Goal: Communication & Community: Answer question/provide support

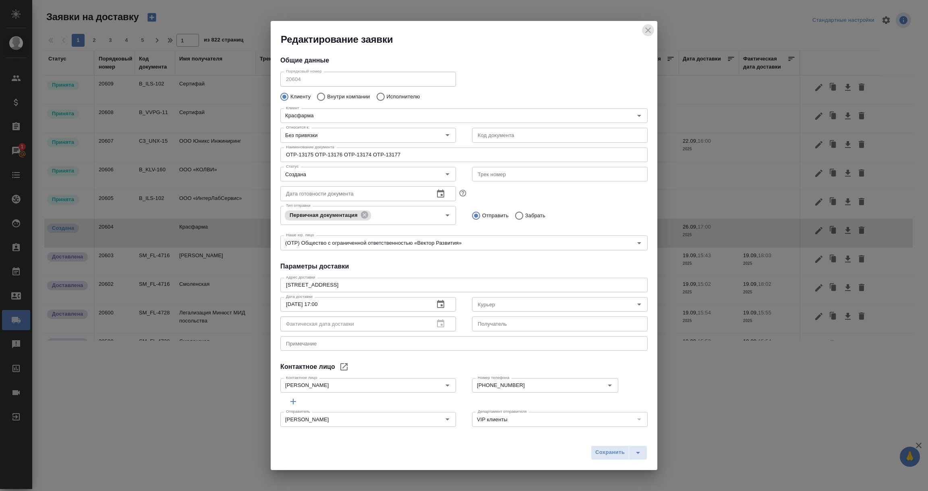
click at [649, 29] on icon "close" at bounding box center [648, 30] width 10 height 10
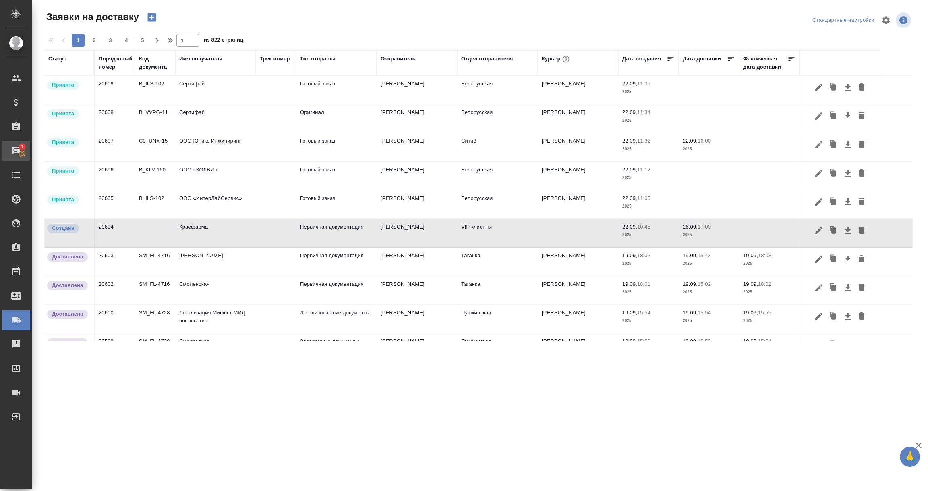
click at [20, 154] on icon at bounding box center [22, 154] width 8 height 8
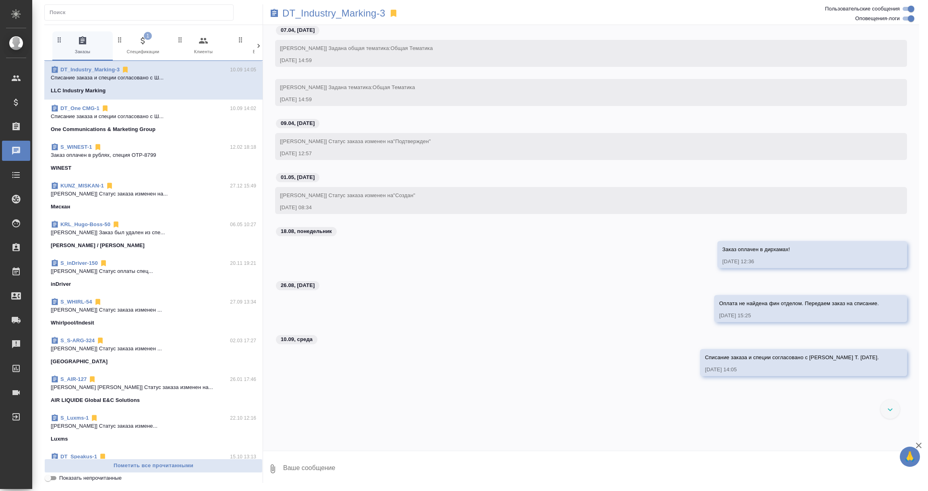
click at [144, 49] on span "1 Спецификации" at bounding box center [143, 46] width 54 height 20
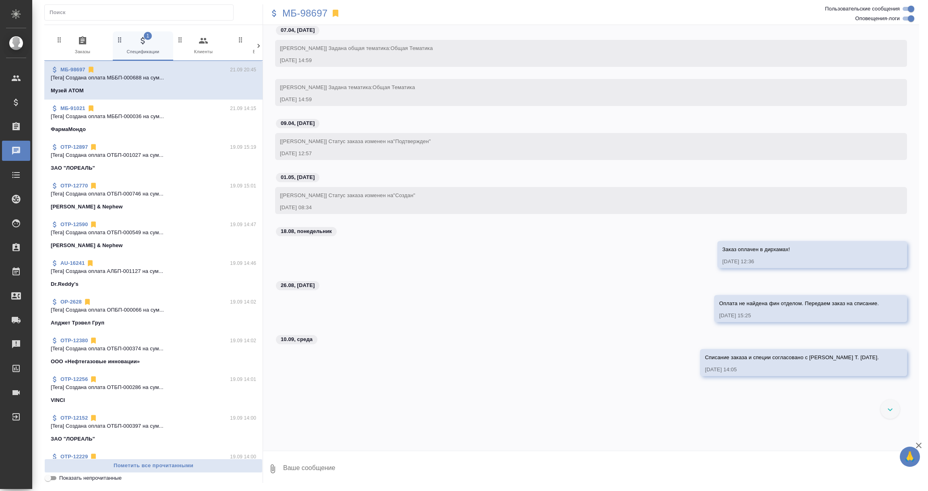
scroll to position [1215, 0]
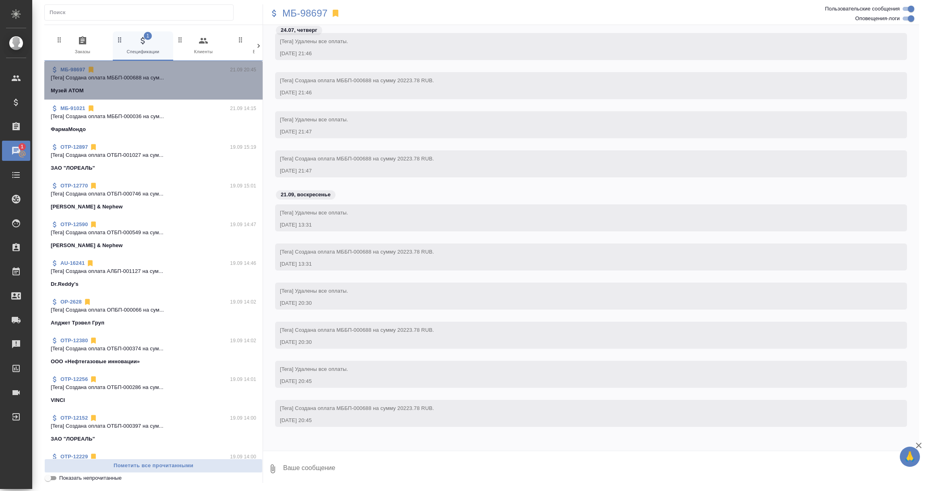
click at [174, 79] on p "[Tera] Создана оплата МББП-000688 на сум..." at bounding box center [153, 78] width 205 height 8
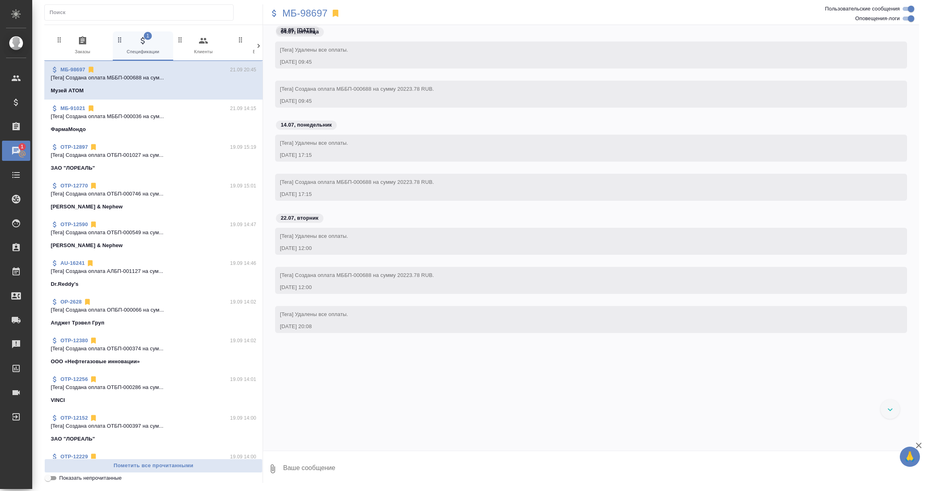
scroll to position [320, 0]
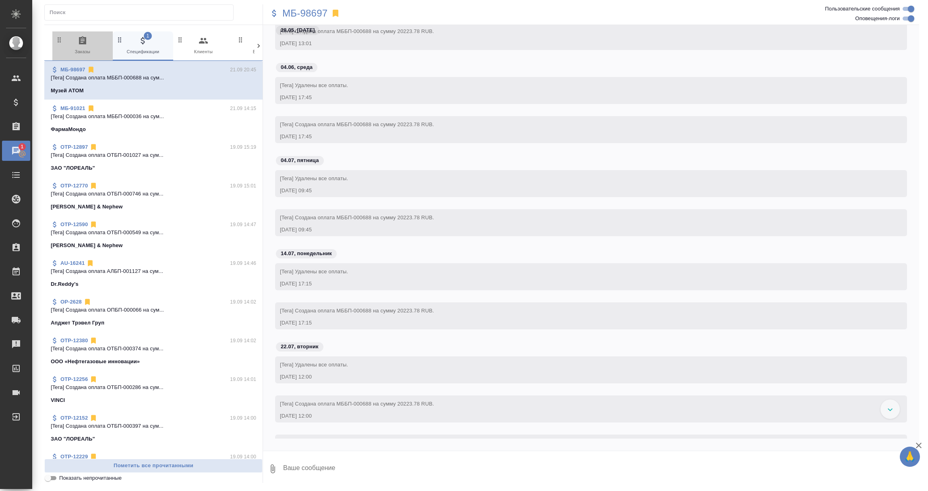
click at [77, 45] on span "0 Заказы" at bounding box center [83, 46] width 54 height 20
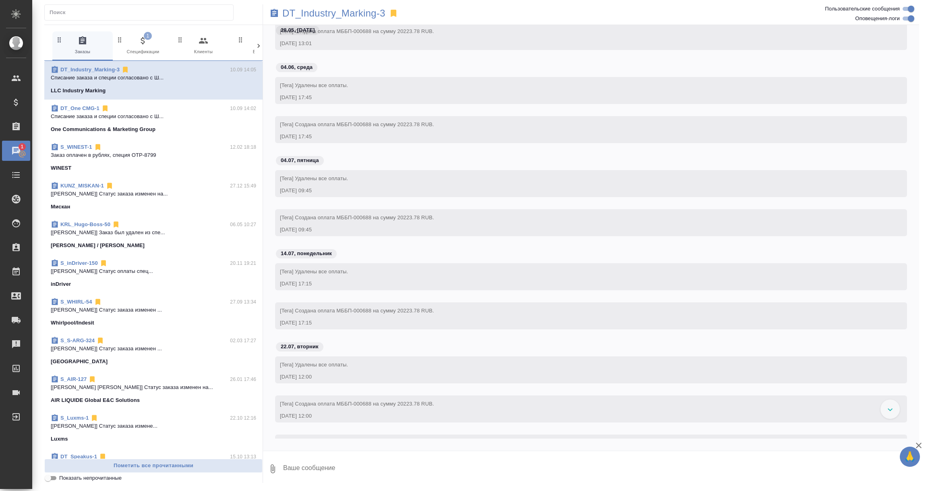
scroll to position [0, 0]
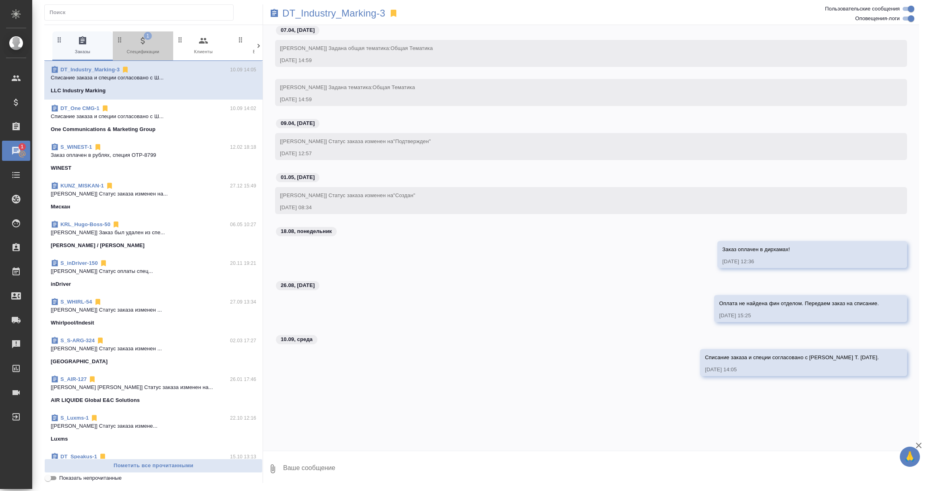
click at [142, 40] on icon "button" at bounding box center [143, 41] width 10 height 10
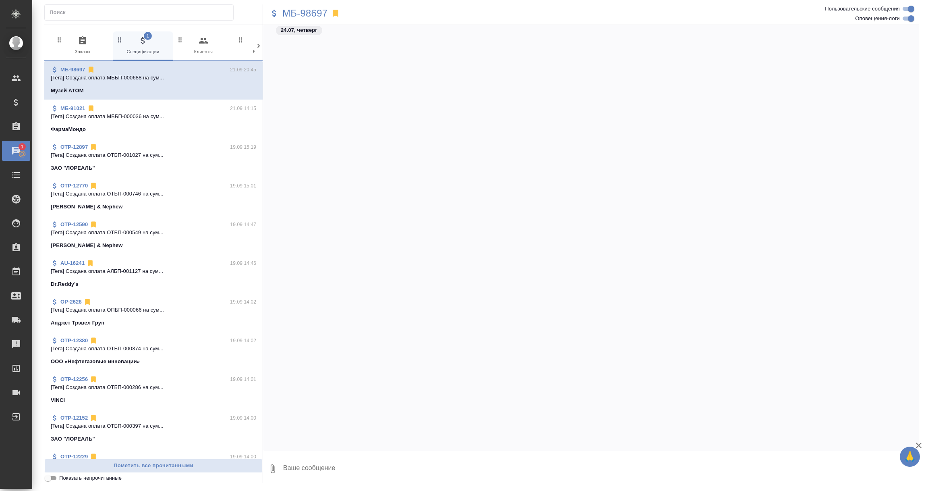
scroll to position [1215, 0]
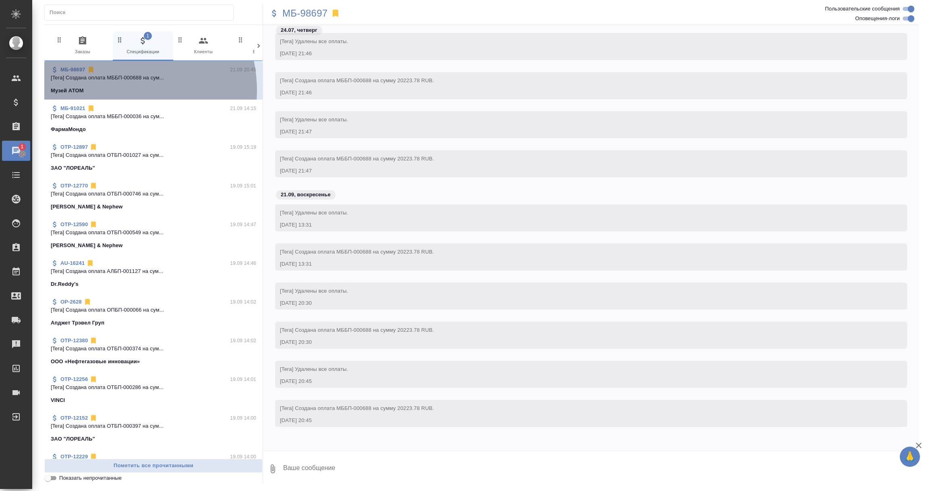
click at [116, 90] on div "Музей АТОМ" at bounding box center [153, 91] width 205 height 8
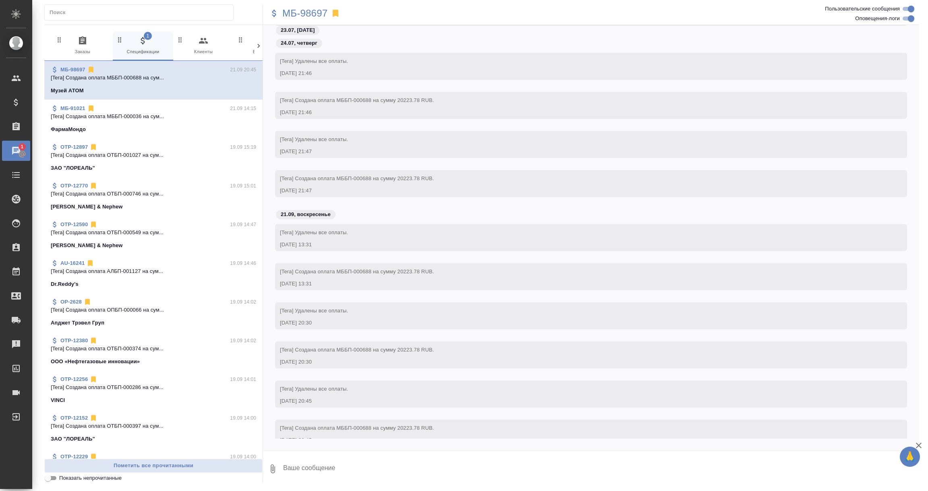
scroll to position [1191, 0]
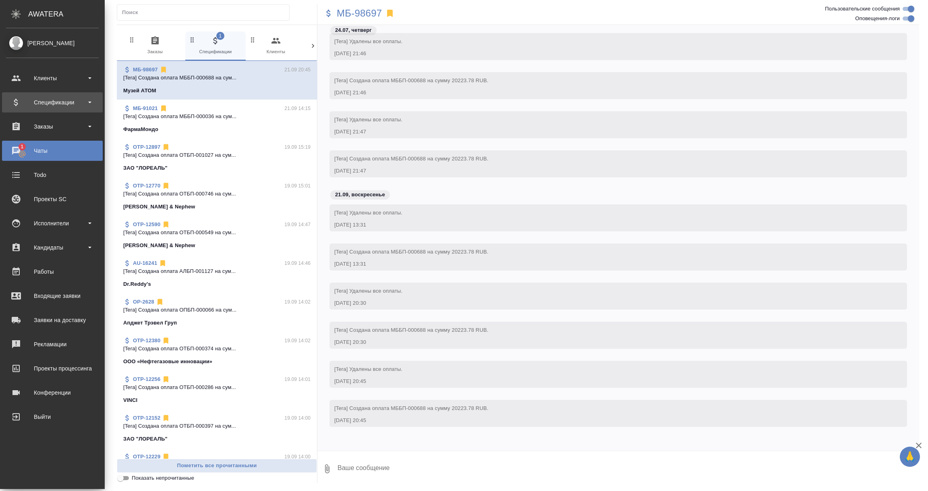
click at [54, 95] on div "Спецификации" at bounding box center [52, 102] width 101 height 20
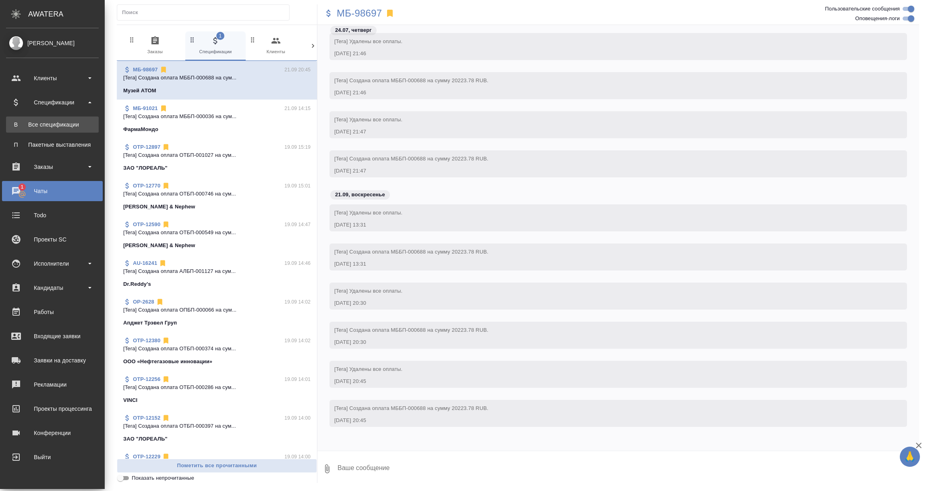
click at [52, 120] on div "Все спецификации" at bounding box center [52, 124] width 85 height 8
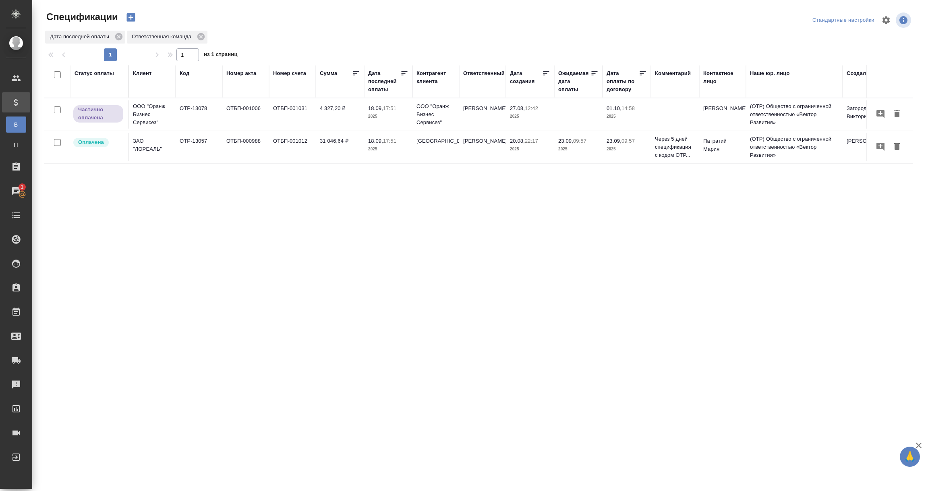
click at [390, 85] on div "Дата последней оплаты" at bounding box center [384, 81] width 32 height 24
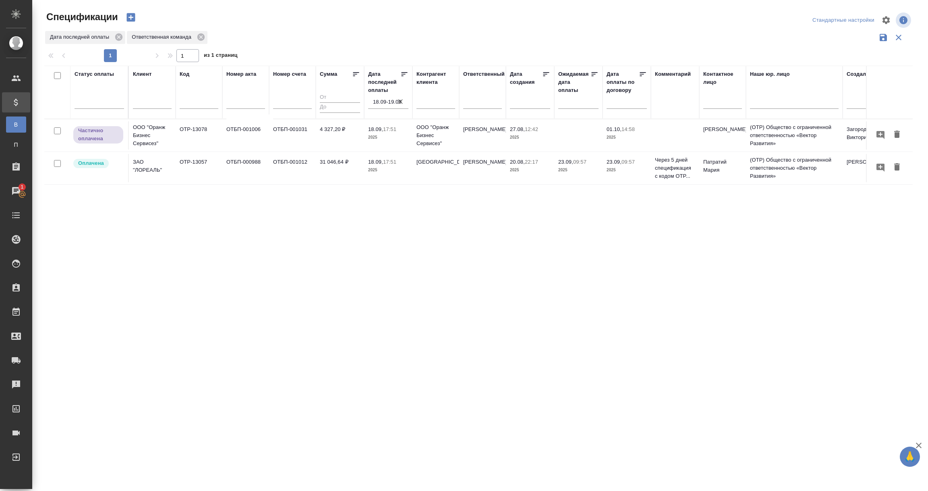
click at [384, 98] on input "18.09-19.09" at bounding box center [390, 101] width 35 height 11
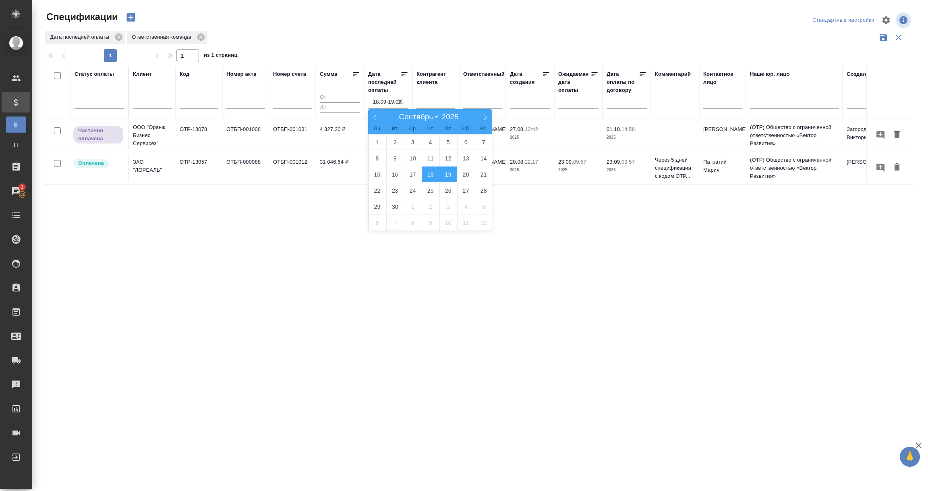
click at [445, 176] on span "19" at bounding box center [449, 174] width 18 height 16
click at [471, 174] on span "20" at bounding box center [466, 174] width 18 height 16
type div "2025-09-18T21:00:00.000Z — 2025-09-19T21:00:00.000Z"
type input "19.09-20.09"
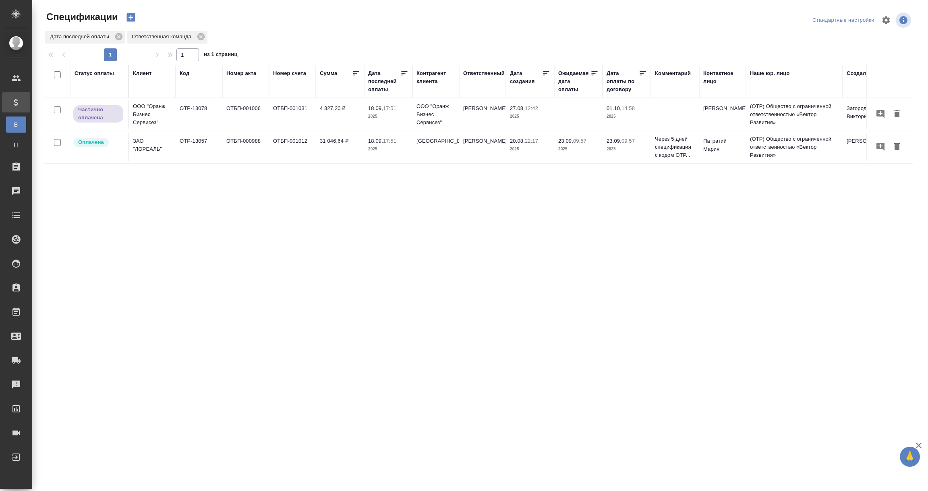
click at [383, 89] on div "Дата последней оплаты" at bounding box center [384, 81] width 32 height 24
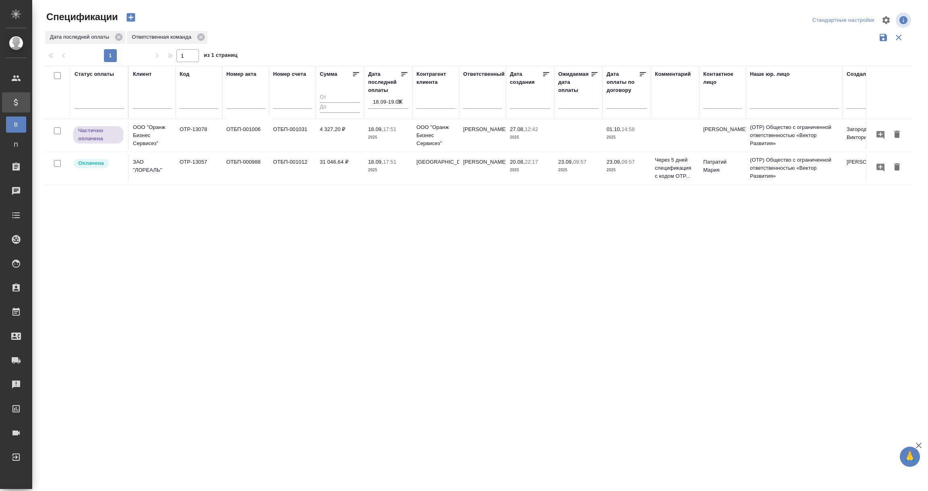
click at [380, 105] on input "18.09-19.09" at bounding box center [390, 101] width 35 height 11
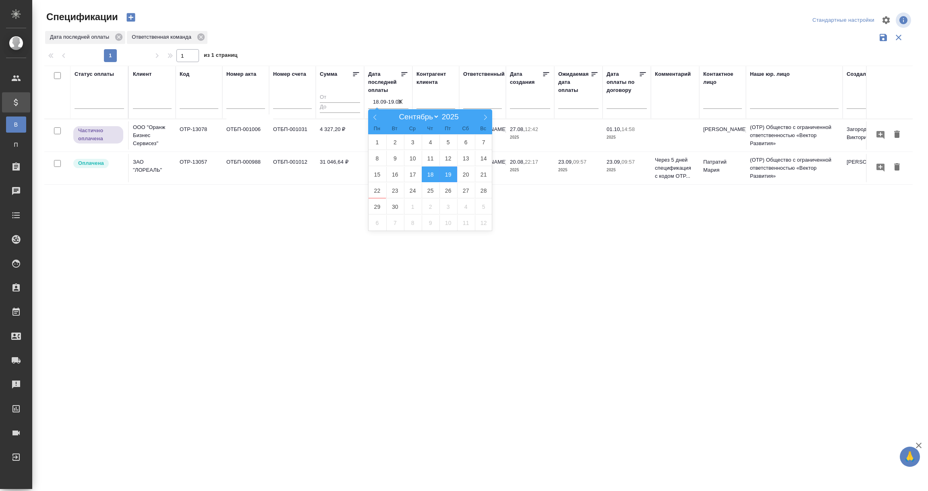
click at [434, 172] on span "18" at bounding box center [431, 174] width 18 height 16
click at [447, 177] on span "19" at bounding box center [449, 174] width 18 height 16
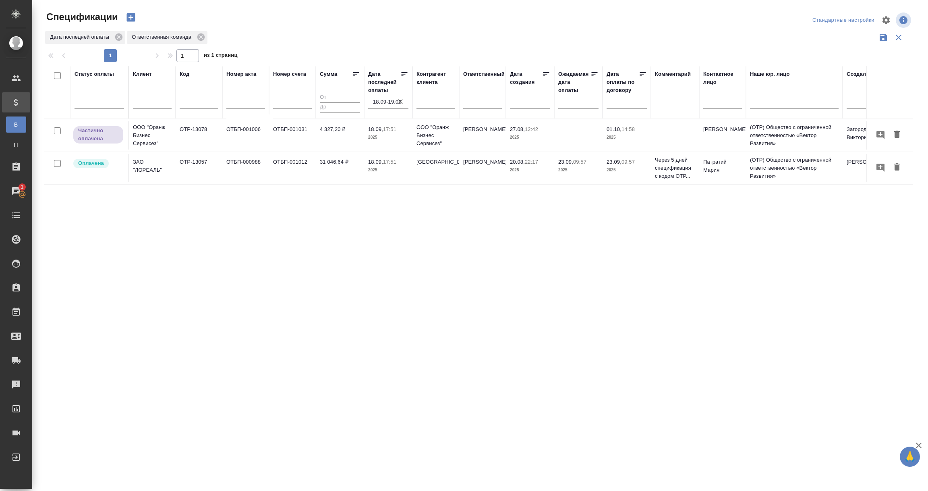
drag, startPoint x: 382, startPoint y: 104, endPoint x: 392, endPoint y: 113, distance: 14.0
click at [382, 103] on input "18.09-19.09" at bounding box center [390, 101] width 35 height 11
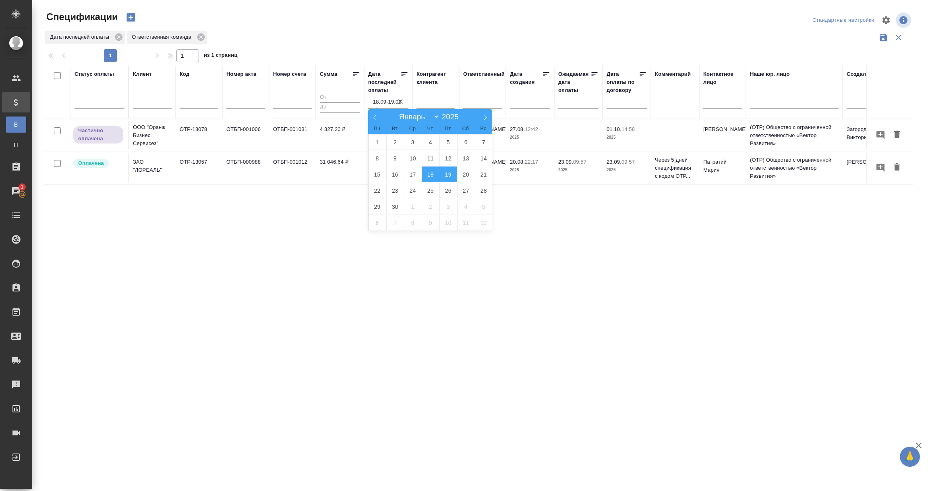
click at [448, 174] on span "19" at bounding box center [449, 174] width 18 height 16
click at [461, 177] on span "20" at bounding box center [466, 174] width 18 height 16
type div "2025-09-18T21:00:00.000Z — 2025-09-19T21:00:00.000Z"
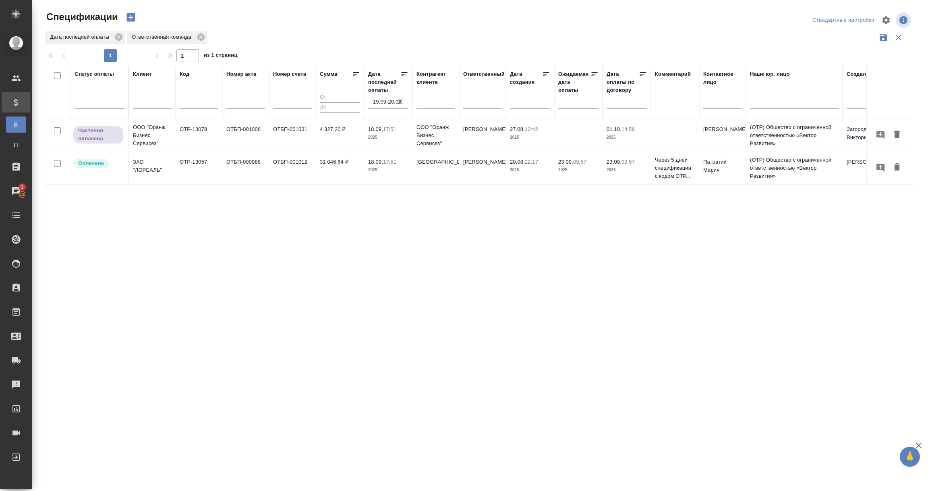
type input "19.09-20.09"
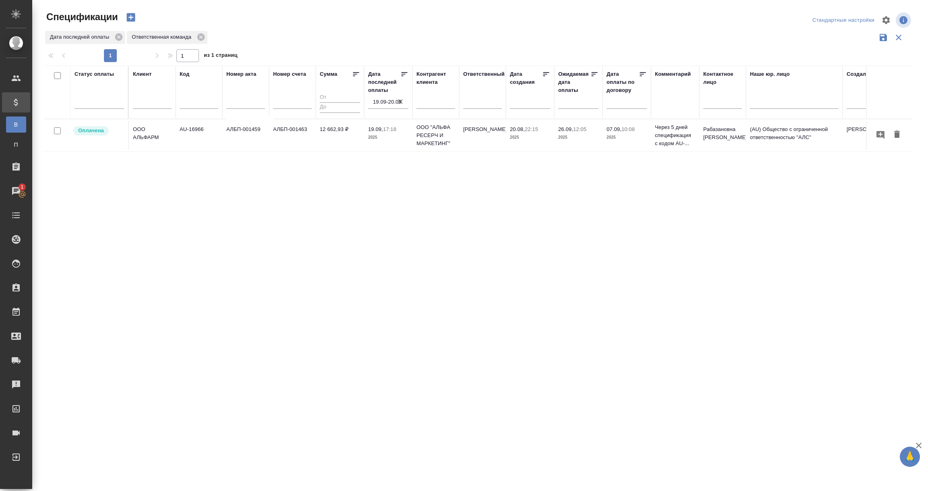
click at [423, 310] on div "Статус оплаты Клиент Код Номер акта Номер счета Сумма Дата последней оплаты 19.…" at bounding box center [478, 211] width 869 height 290
click at [128, 130] on td "Оплачена" at bounding box center [100, 135] width 58 height 28
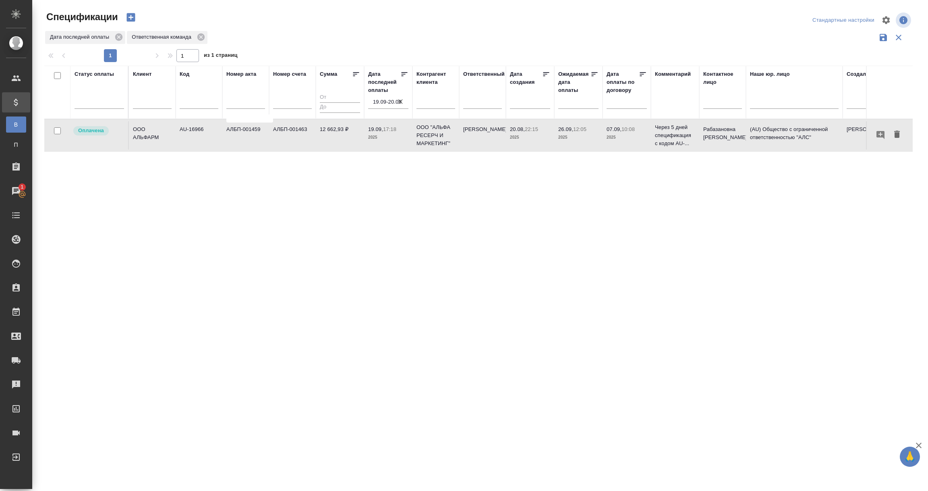
scroll to position [0, 177]
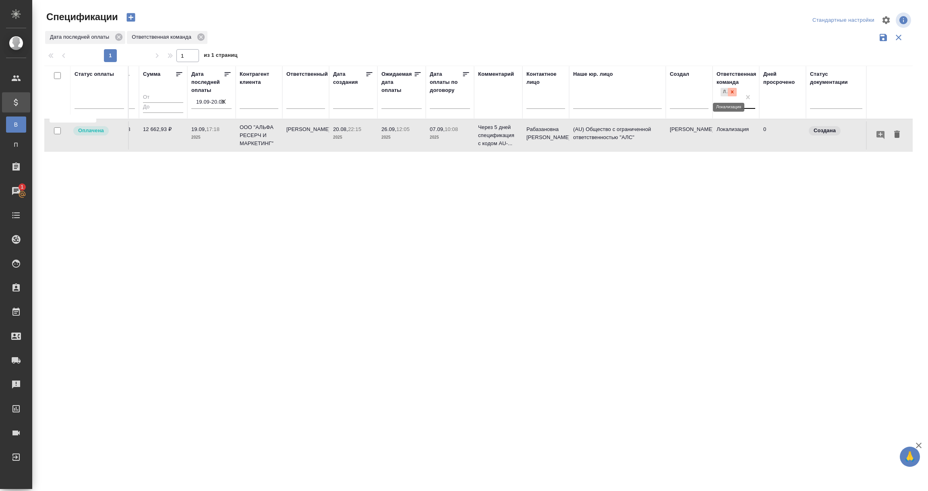
click at [734, 92] on icon at bounding box center [733, 92] width 6 height 6
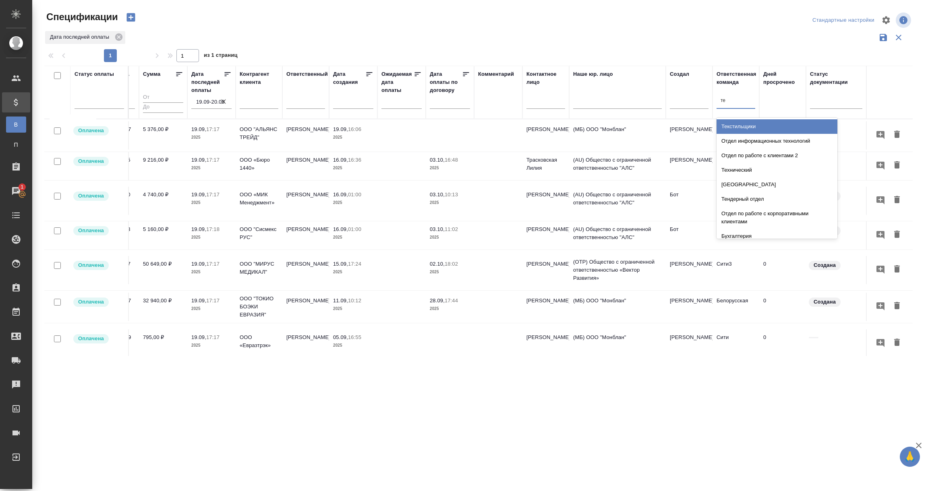
type input "тех"
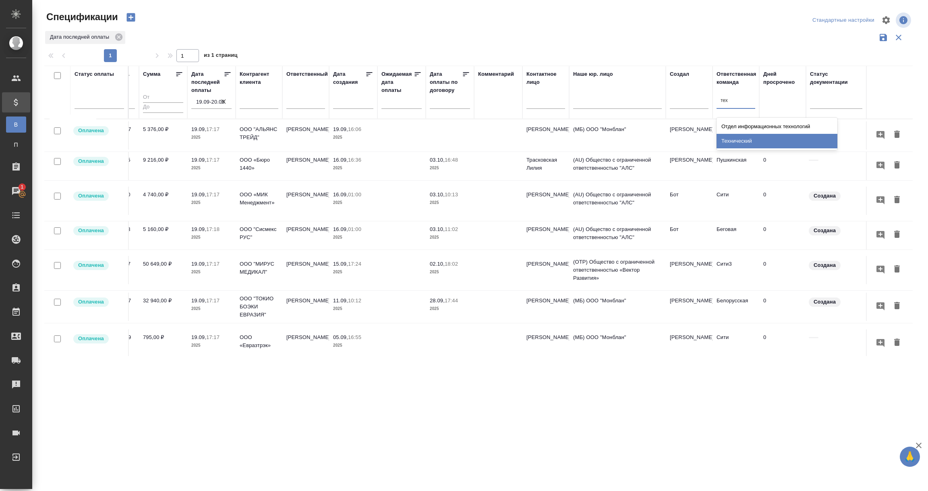
click at [734, 142] on div "Технический" at bounding box center [777, 141] width 121 height 15
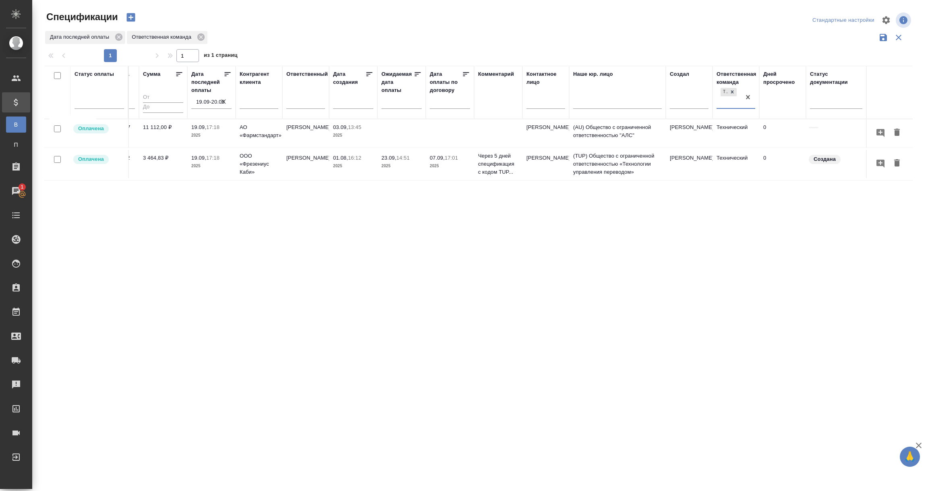
scroll to position [0, 0]
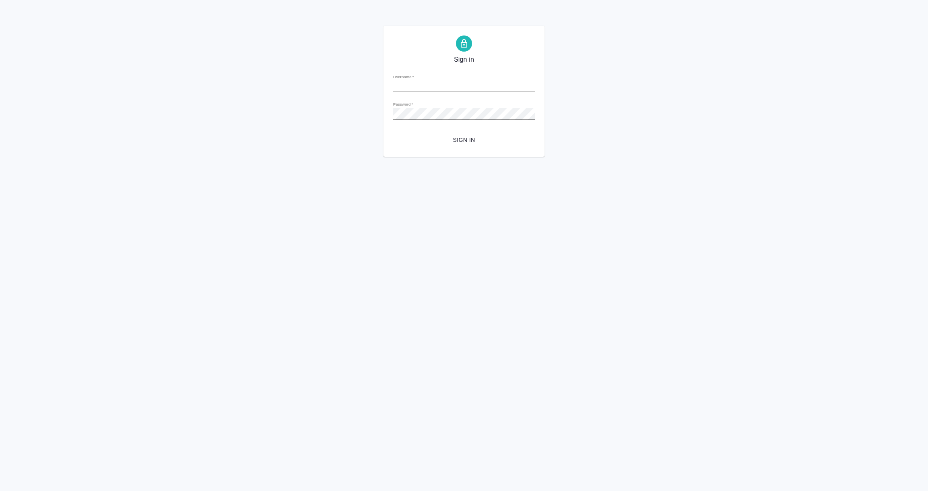
type input "e.vorobyova@awatera.com"
click at [479, 141] on span "Sign in" at bounding box center [464, 140] width 129 height 10
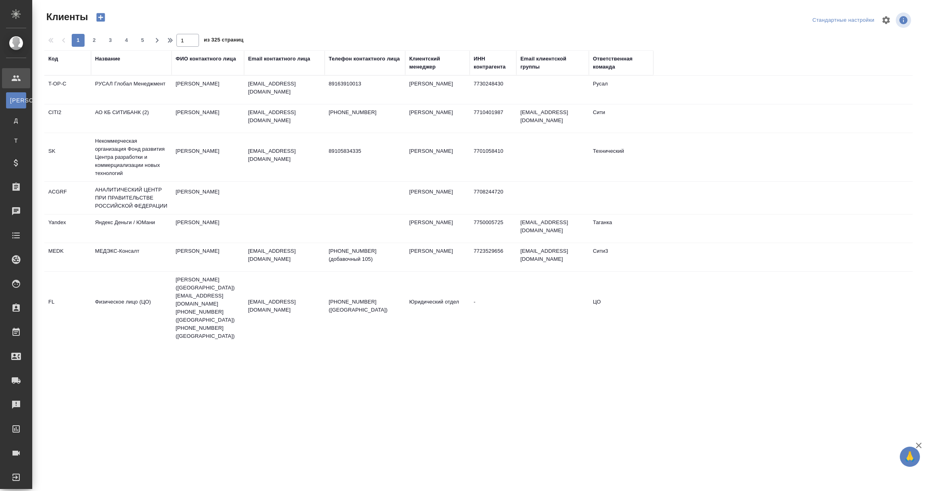
select select "RU"
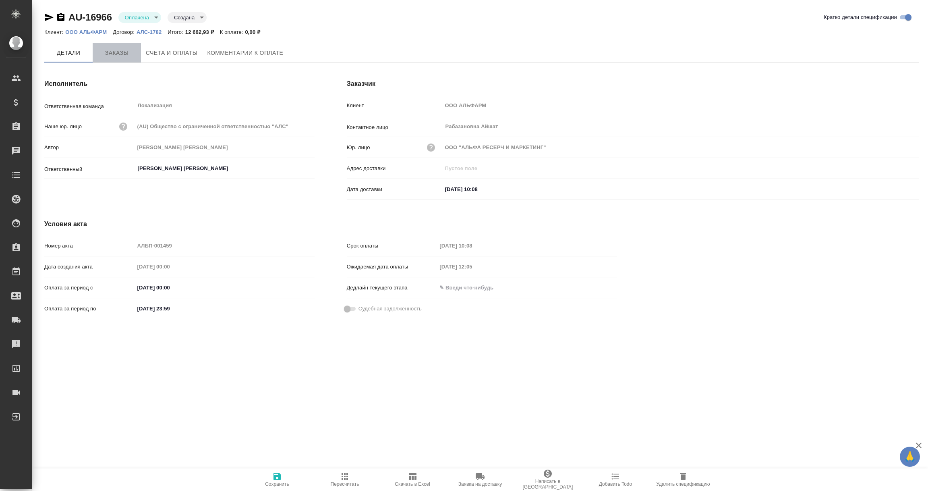
click at [116, 49] on span "Заказы" at bounding box center [117, 53] width 39 height 10
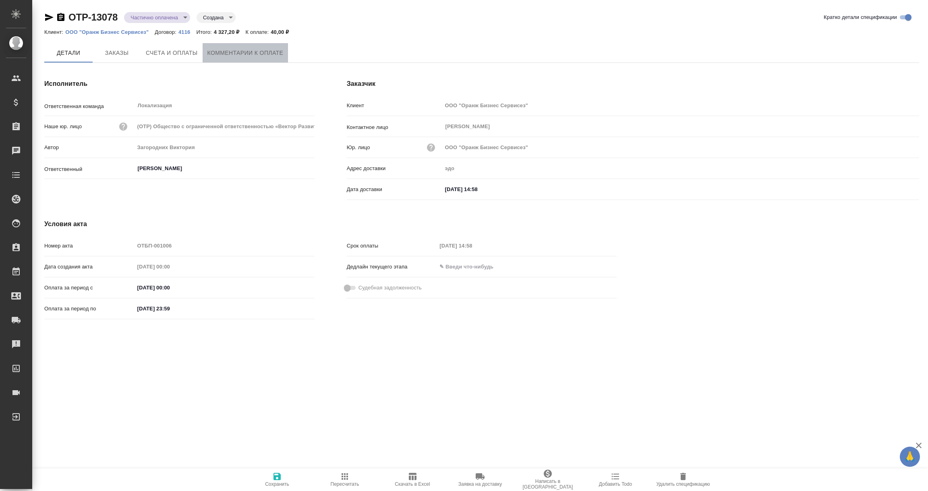
click at [265, 48] on span "Комментарии к оплате" at bounding box center [246, 53] width 76 height 10
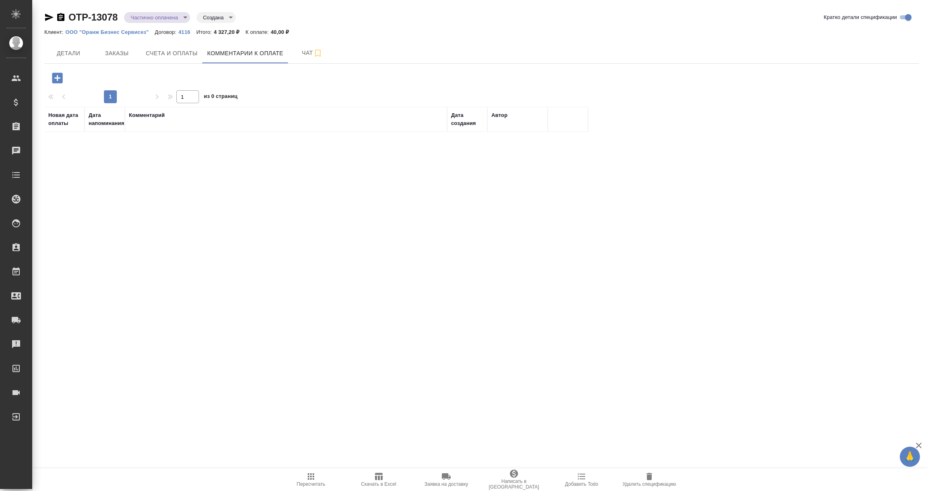
click at [53, 73] on icon "button" at bounding box center [57, 78] width 10 height 10
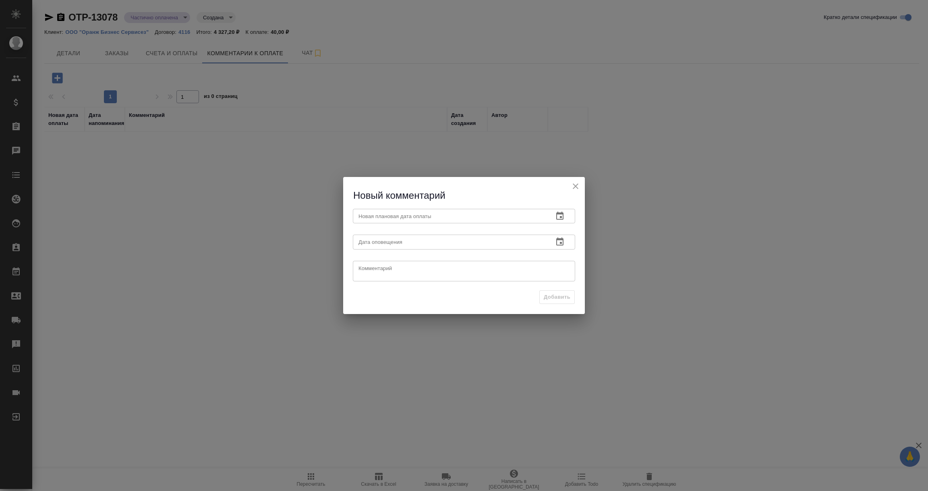
click at [562, 210] on button "button" at bounding box center [559, 215] width 19 height 19
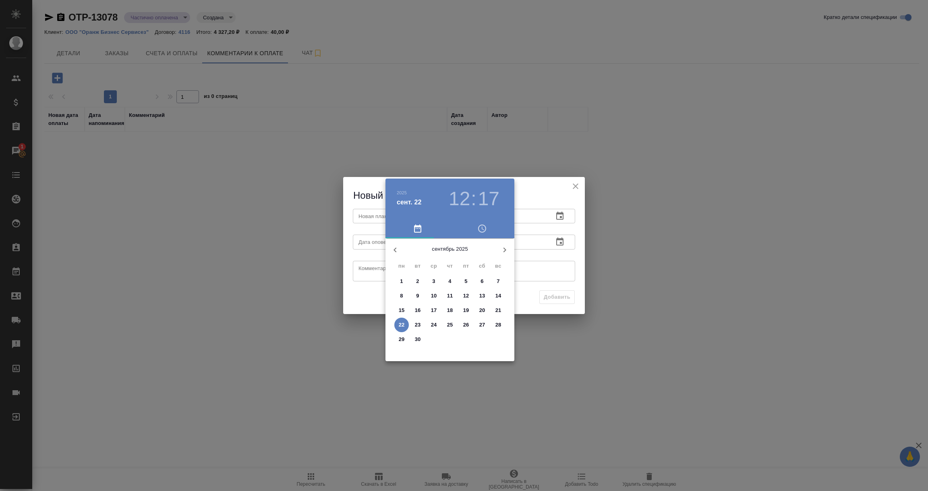
click at [469, 324] on span "26" at bounding box center [466, 325] width 15 height 8
type input "[DATE] 12:17"
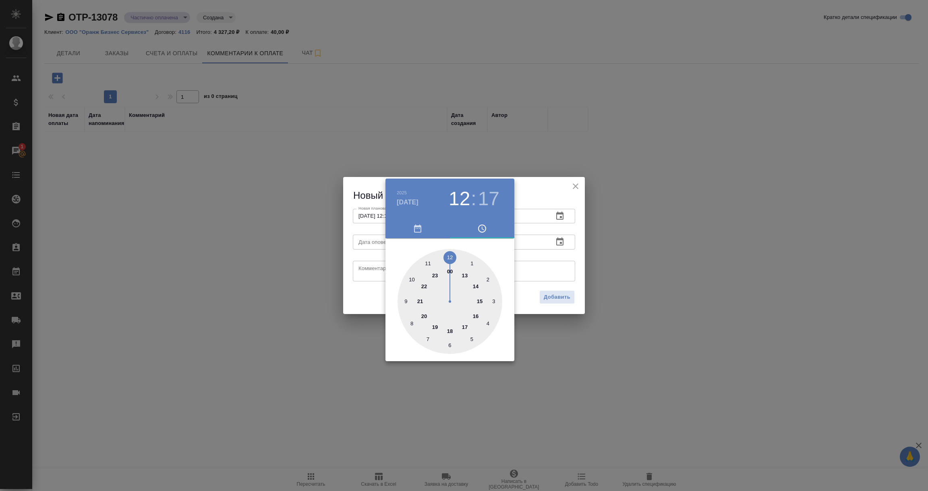
click at [576, 262] on div at bounding box center [464, 245] width 928 height 491
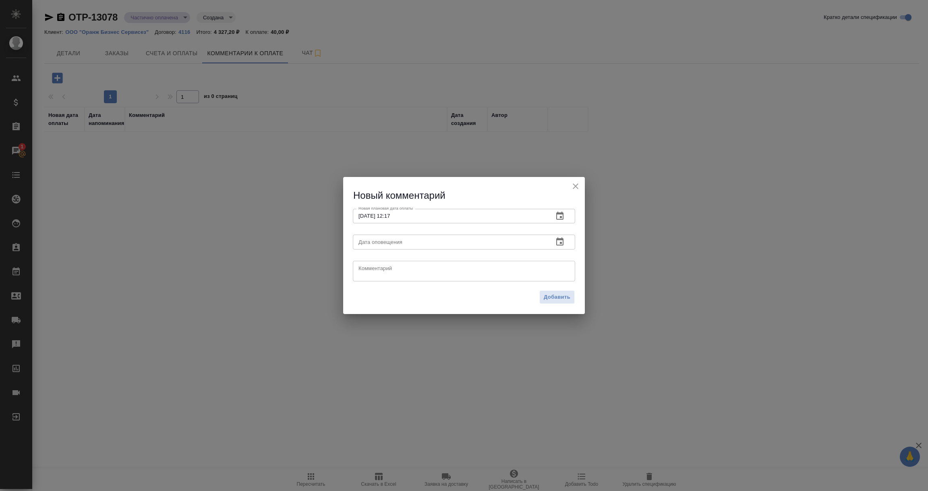
click at [559, 238] on icon "button" at bounding box center [560, 242] width 10 height 10
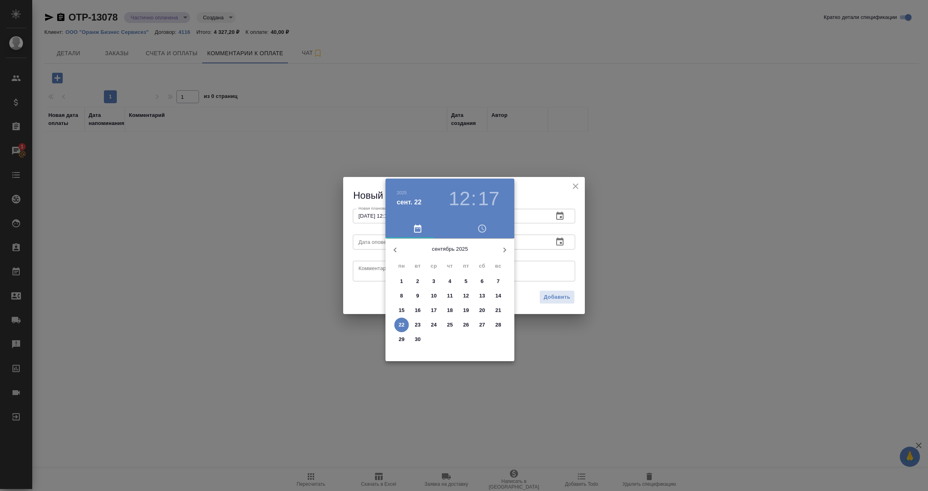
click at [399, 321] on p "22" at bounding box center [402, 325] width 6 height 8
type input "[DATE] 12:17"
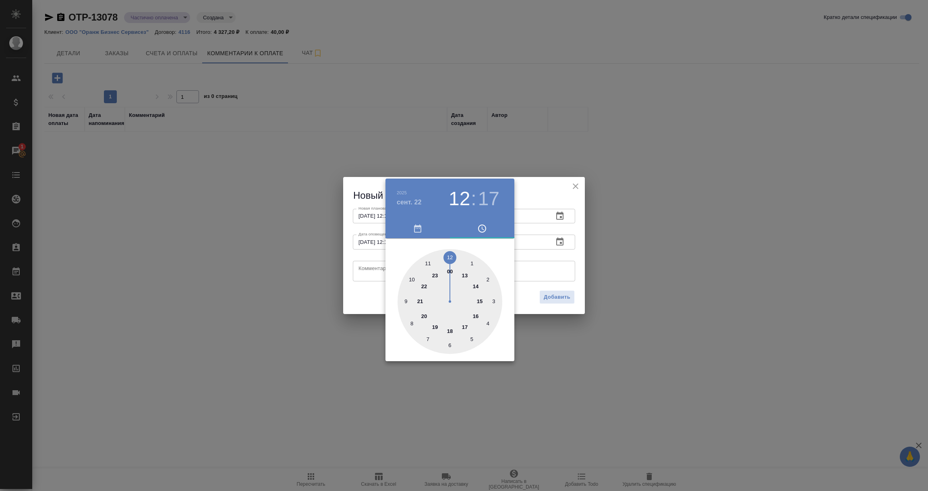
click at [364, 267] on div at bounding box center [464, 245] width 928 height 491
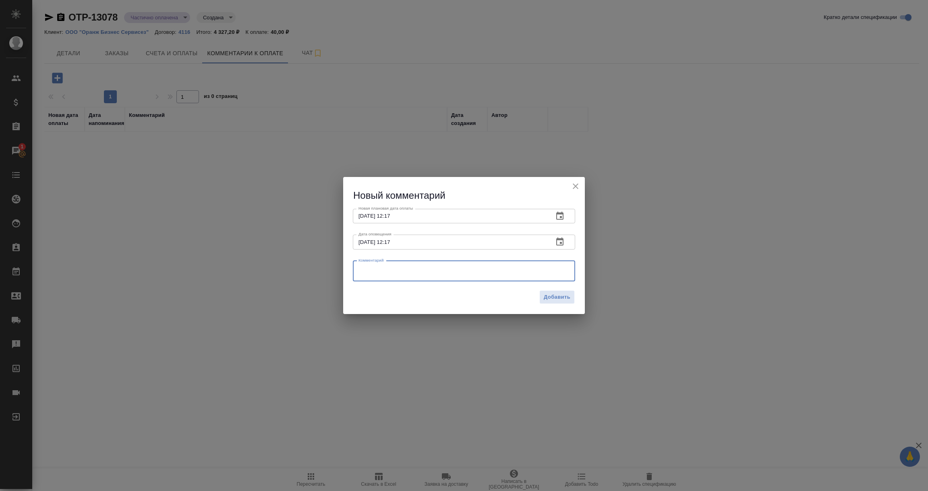
click at [364, 267] on textarea at bounding box center [464, 271] width 211 height 12
type textarea "С клиентом решаем вопрос по недоплате."
click at [552, 298] on span "Добавить" at bounding box center [557, 297] width 27 height 9
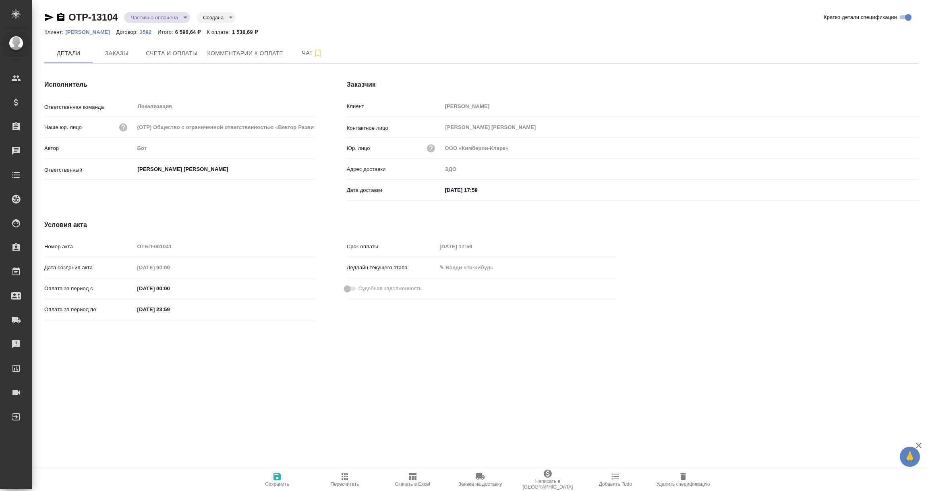
click at [56, 14] on icon "button" at bounding box center [61, 17] width 10 height 10
